Goal: Information Seeking & Learning: Learn about a topic

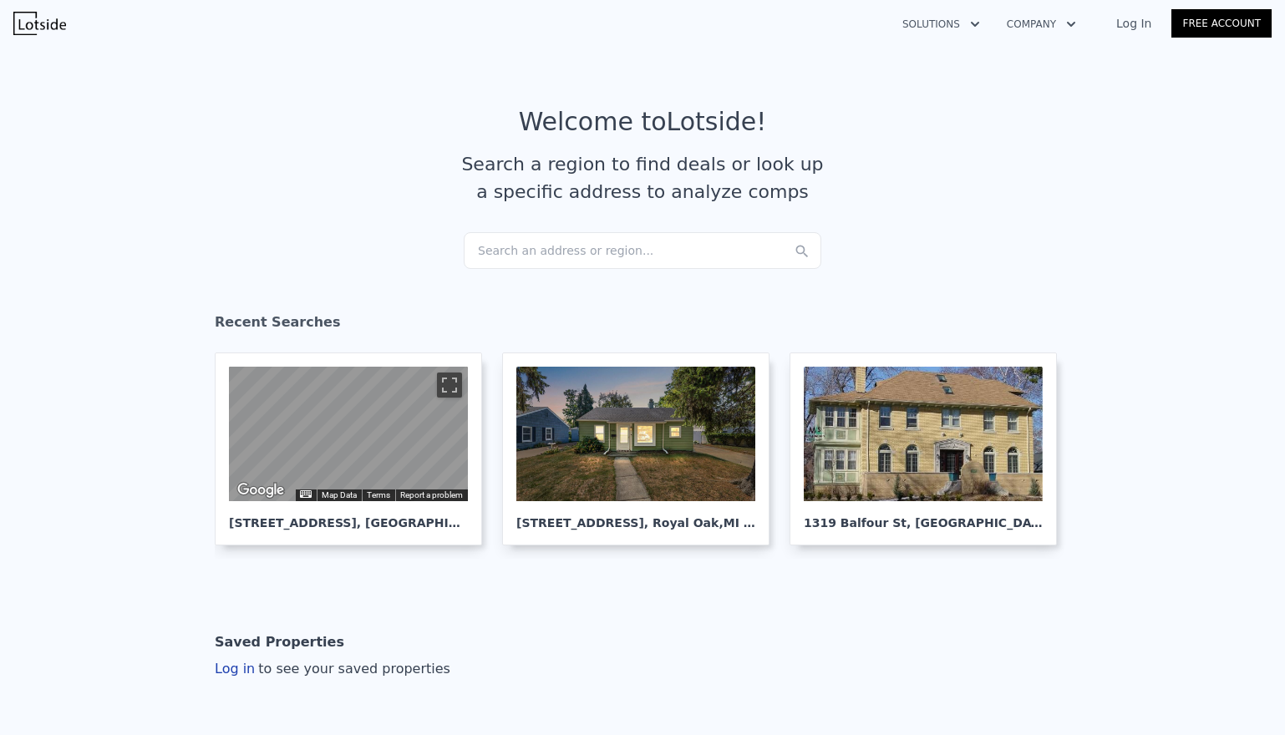
click at [567, 252] on div "Search an address or region..." at bounding box center [643, 250] width 358 height 37
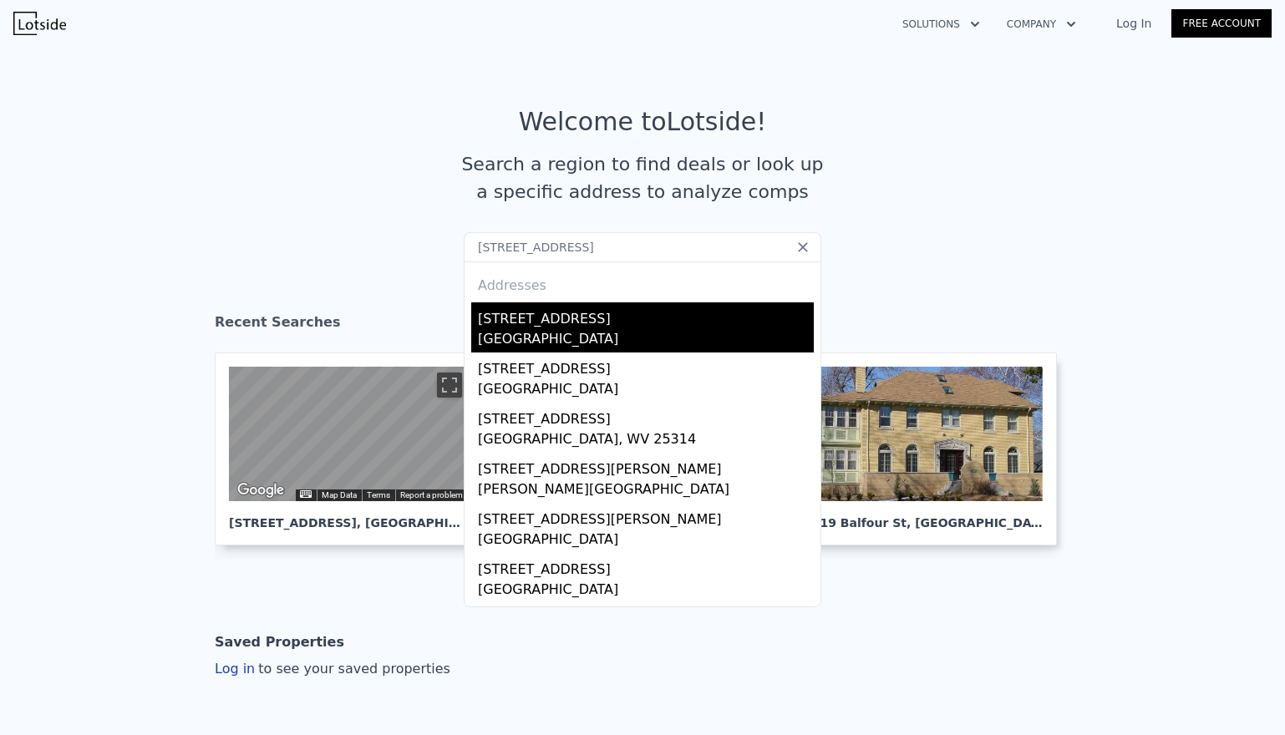
type input "[STREET_ADDRESS]"
click at [578, 343] on div "[GEOGRAPHIC_DATA]" at bounding box center [646, 340] width 336 height 23
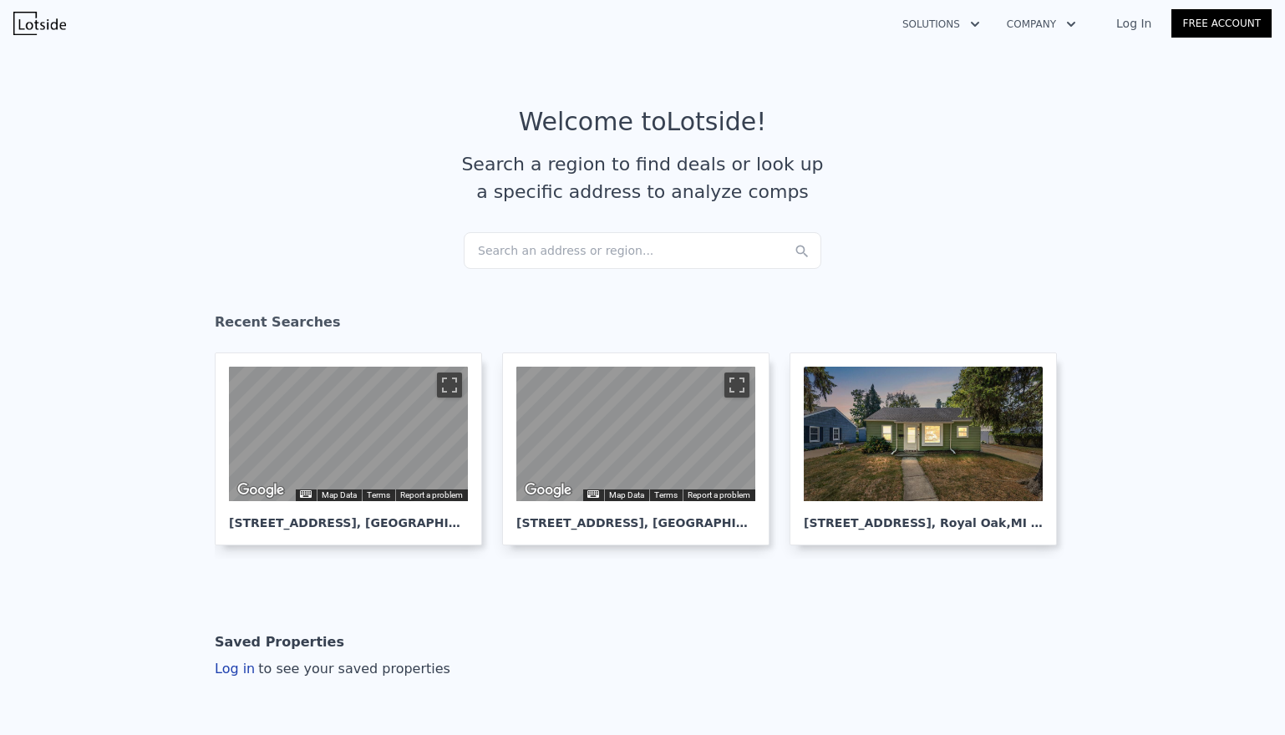
click at [565, 242] on div "Search an address or region..." at bounding box center [643, 250] width 358 height 37
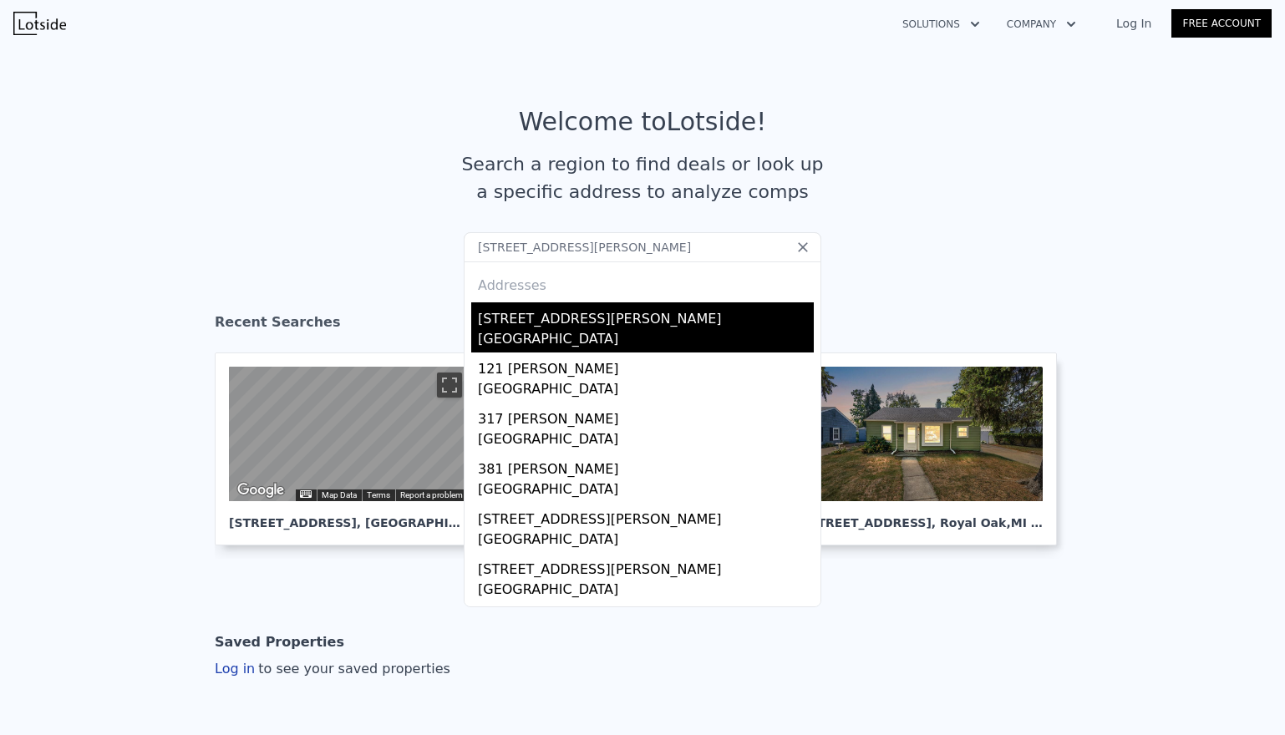
type input "[STREET_ADDRESS][PERSON_NAME]"
click at [554, 316] on div "[STREET_ADDRESS][PERSON_NAME]" at bounding box center [646, 316] width 336 height 27
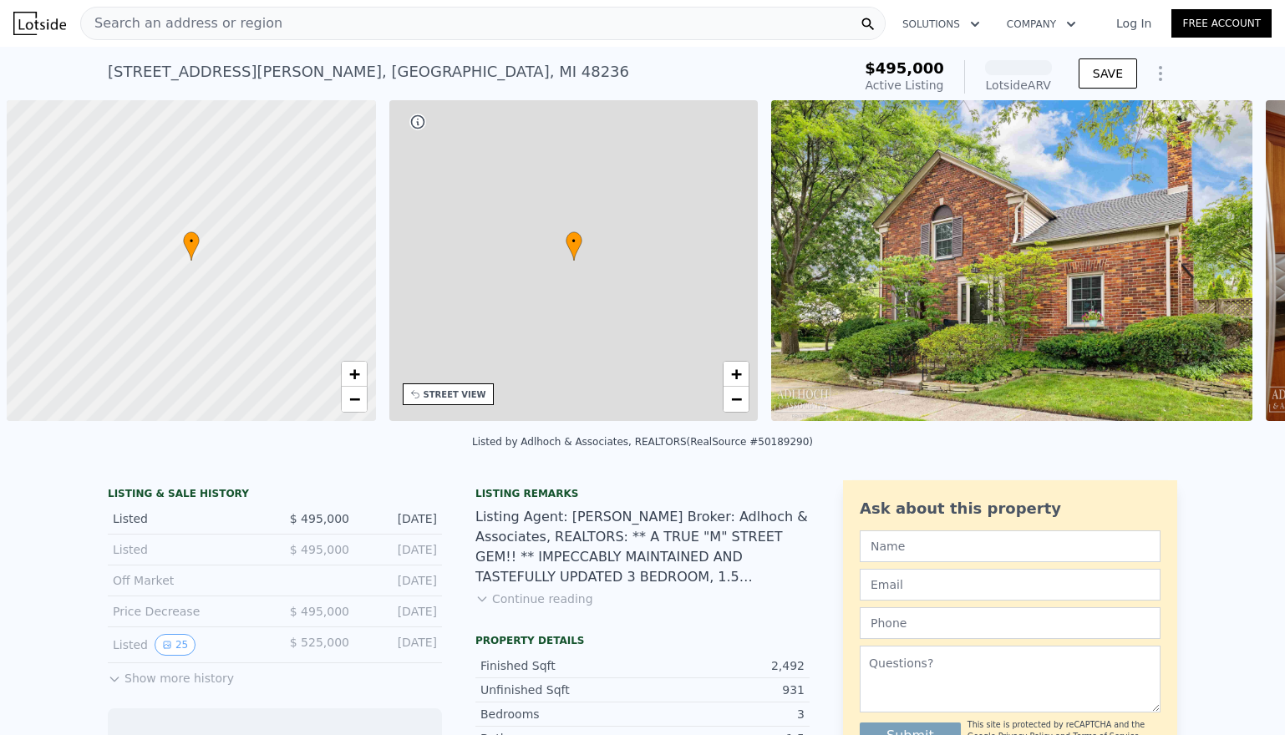
scroll to position [0, 7]
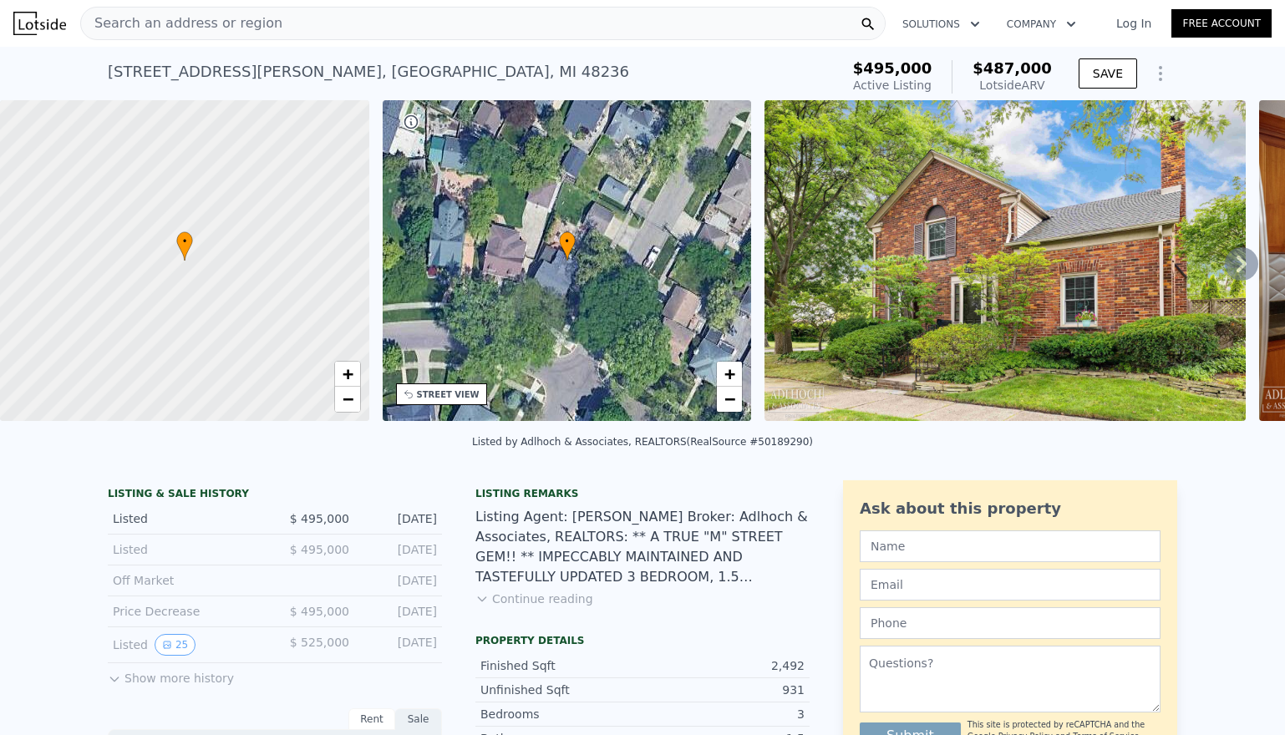
click at [149, 685] on button "Show more history" at bounding box center [171, 675] width 126 height 23
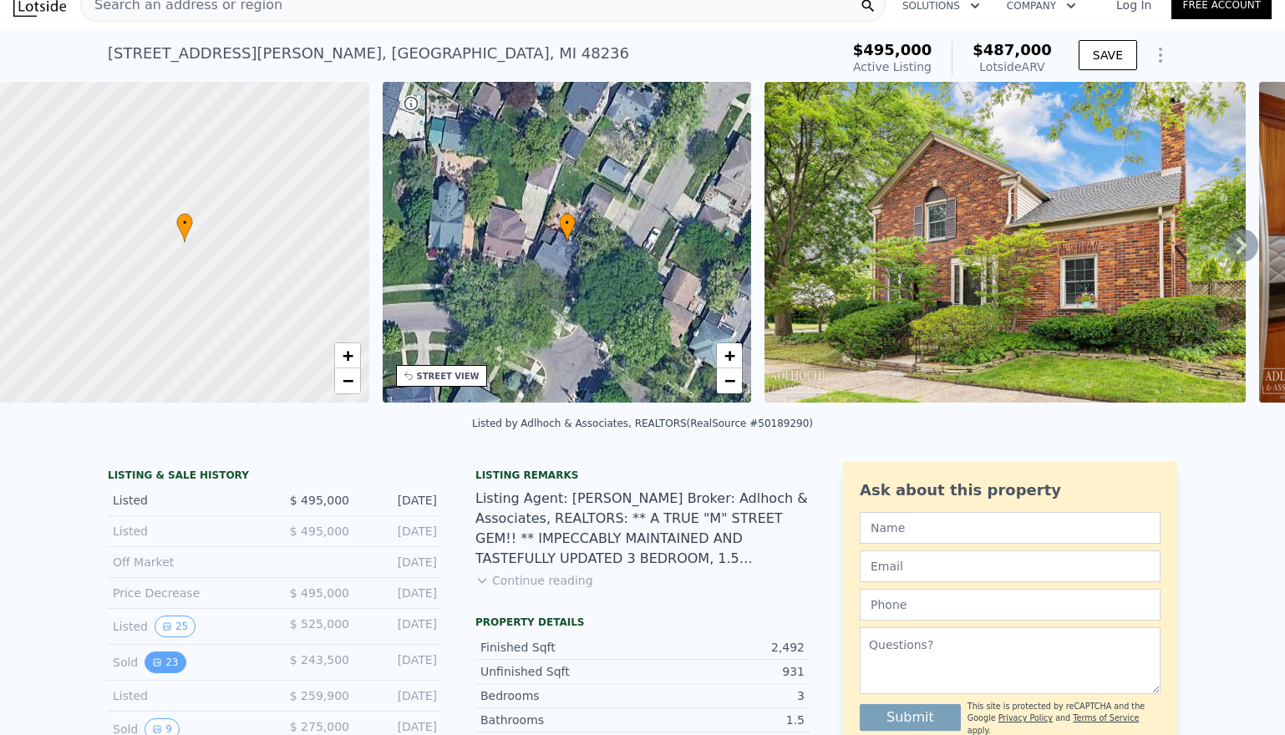
click at [163, 674] on button "23" at bounding box center [165, 663] width 41 height 22
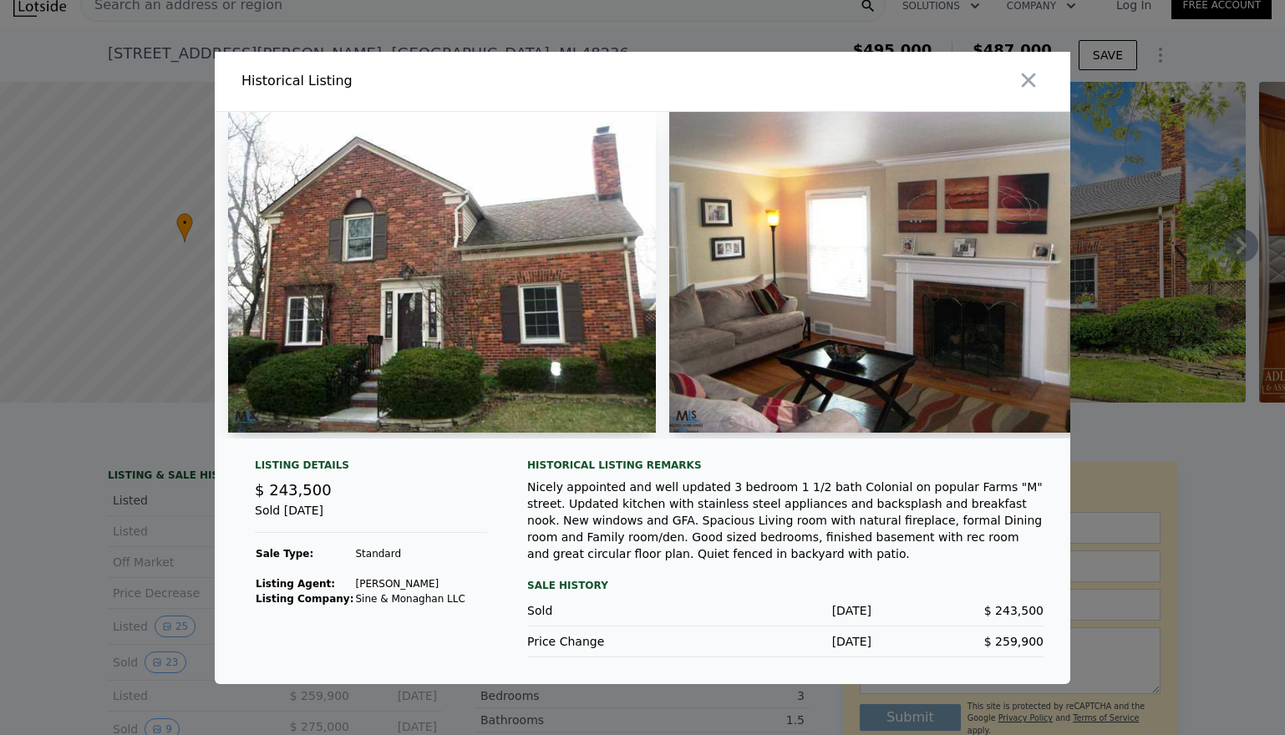
click at [488, 311] on img at bounding box center [442, 272] width 428 height 321
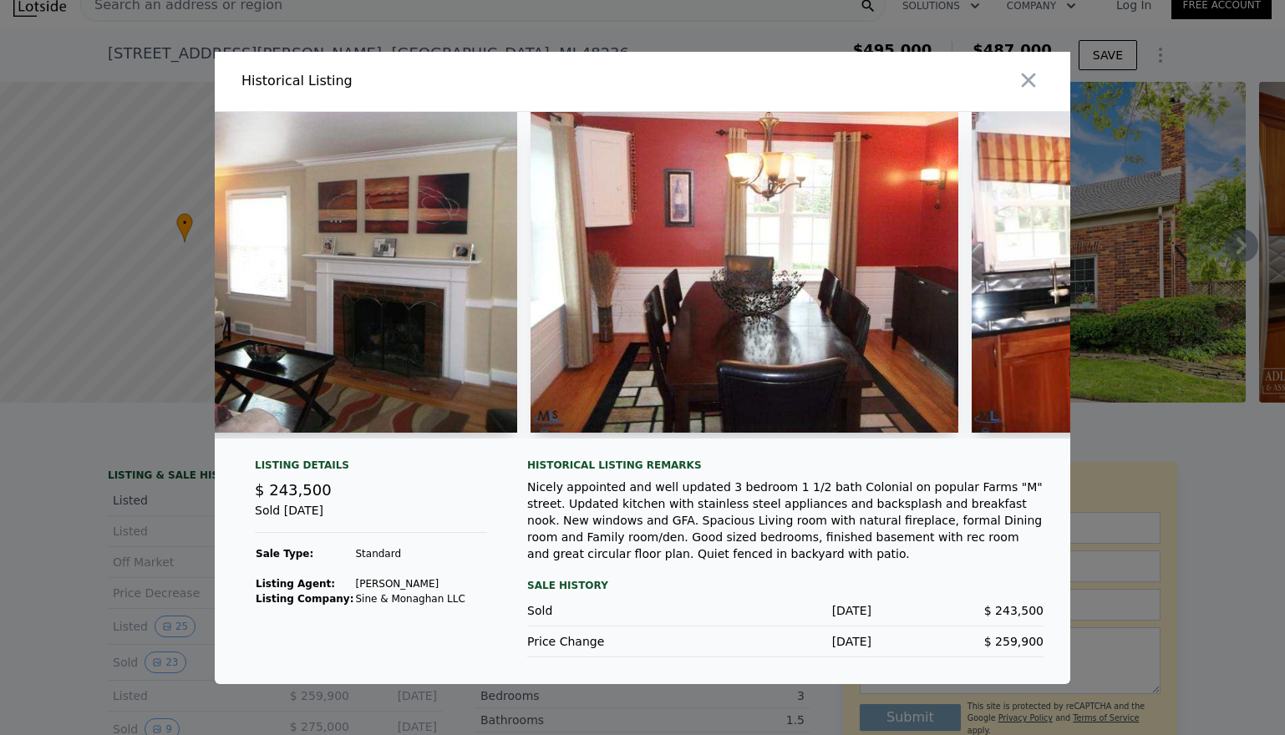
scroll to position [0, 456]
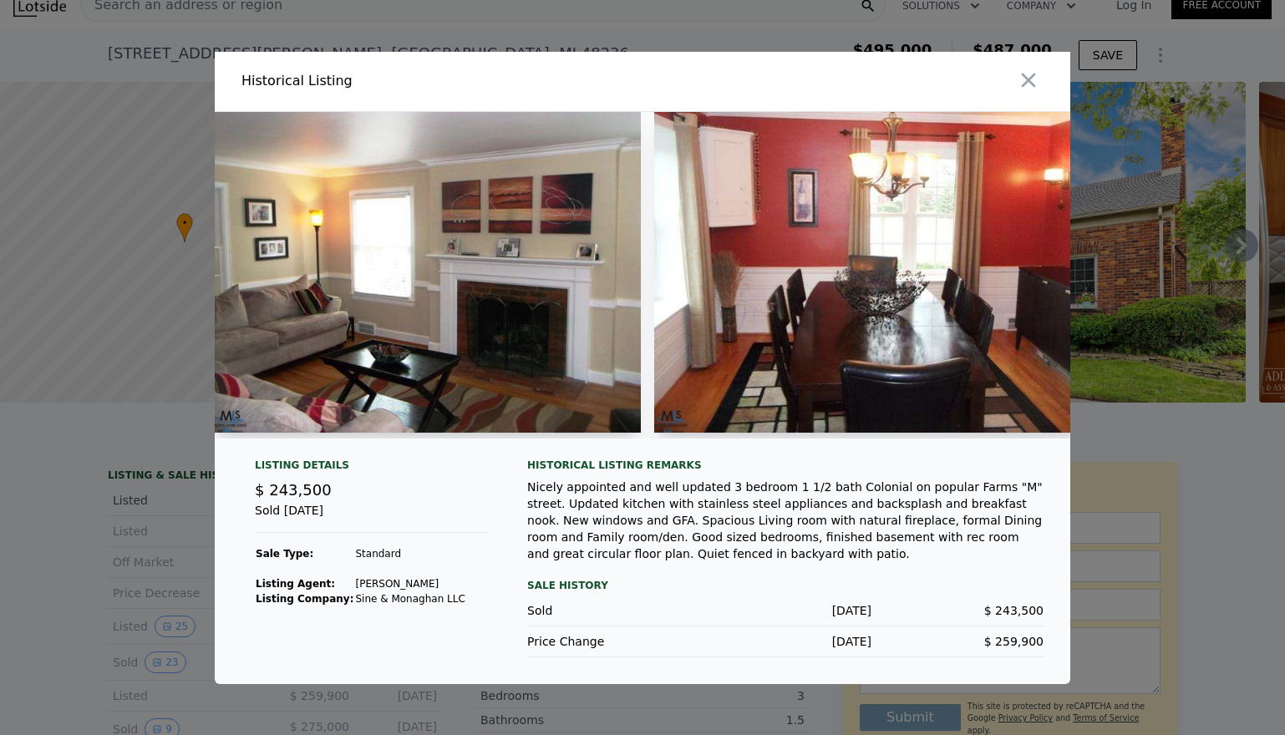
click at [415, 365] on img at bounding box center [427, 272] width 428 height 321
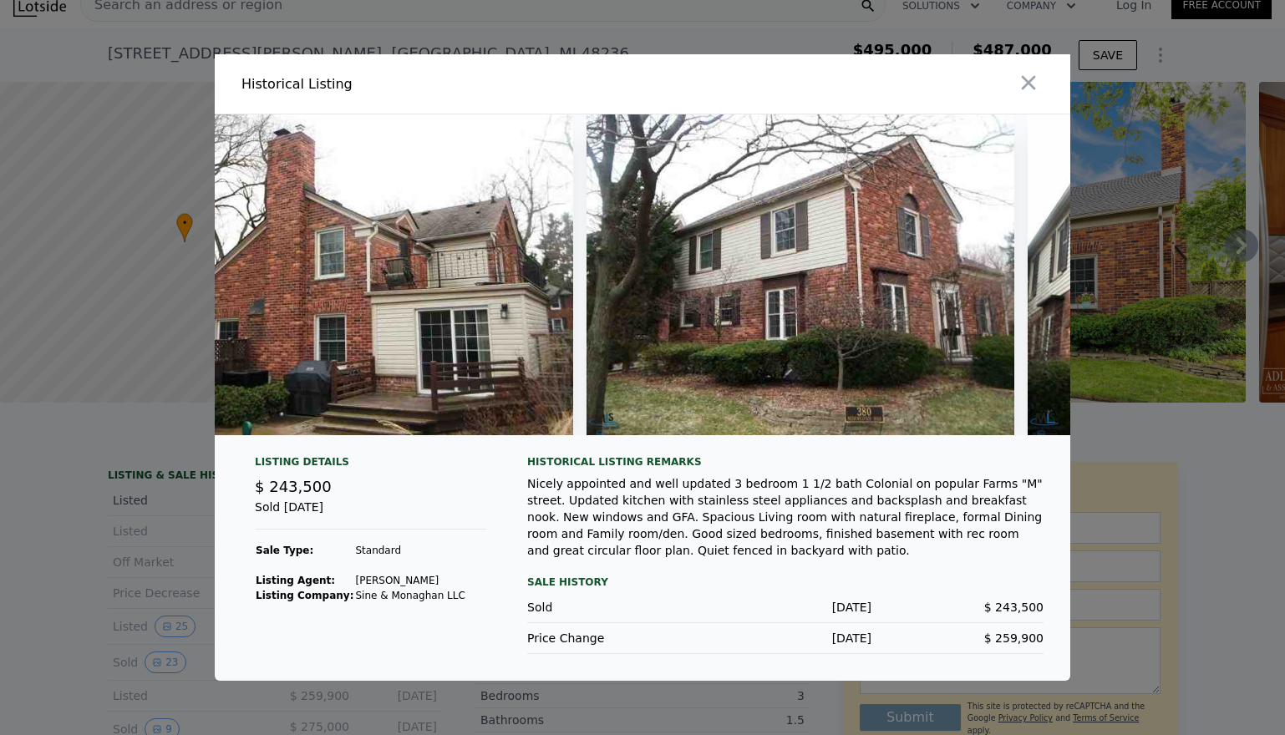
scroll to position [0, 9319]
